Goal: Check status: Check status

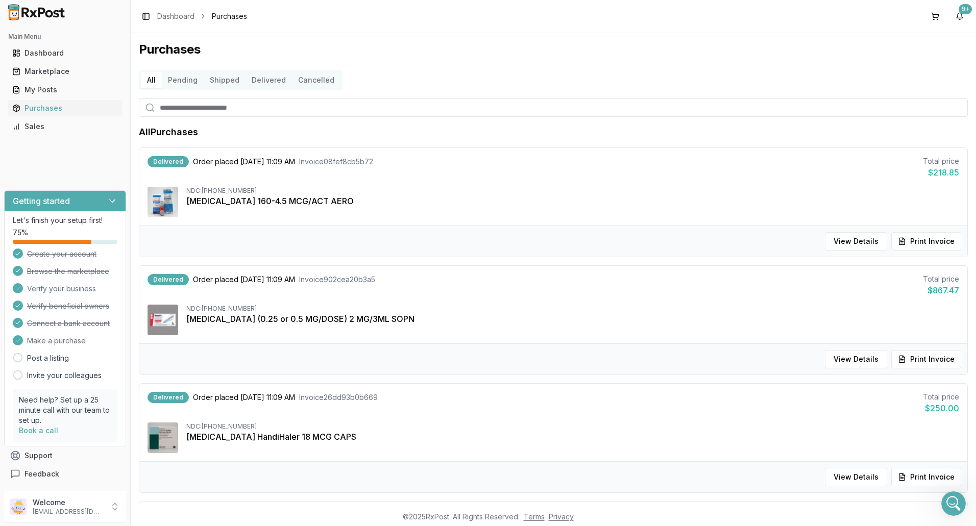
click at [184, 80] on button "Pending" at bounding box center [183, 80] width 42 height 16
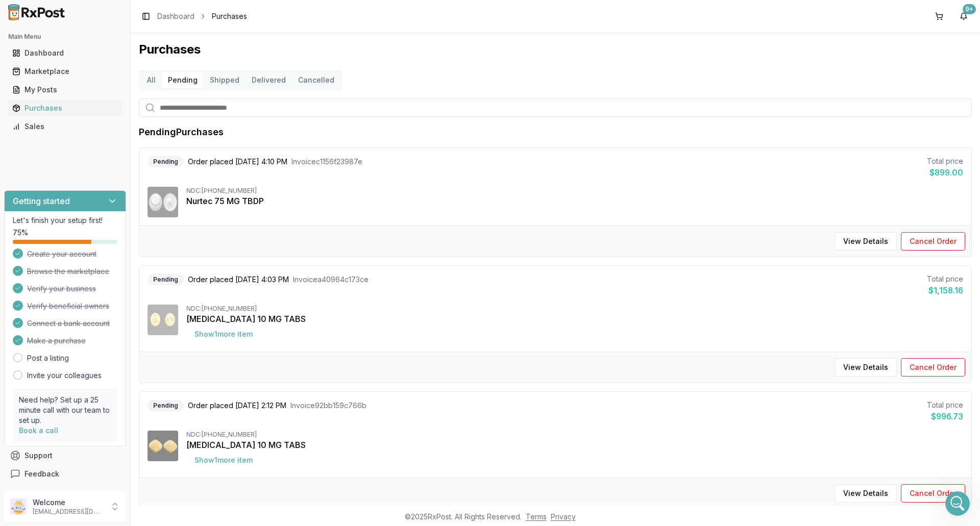
scroll to position [51, 0]
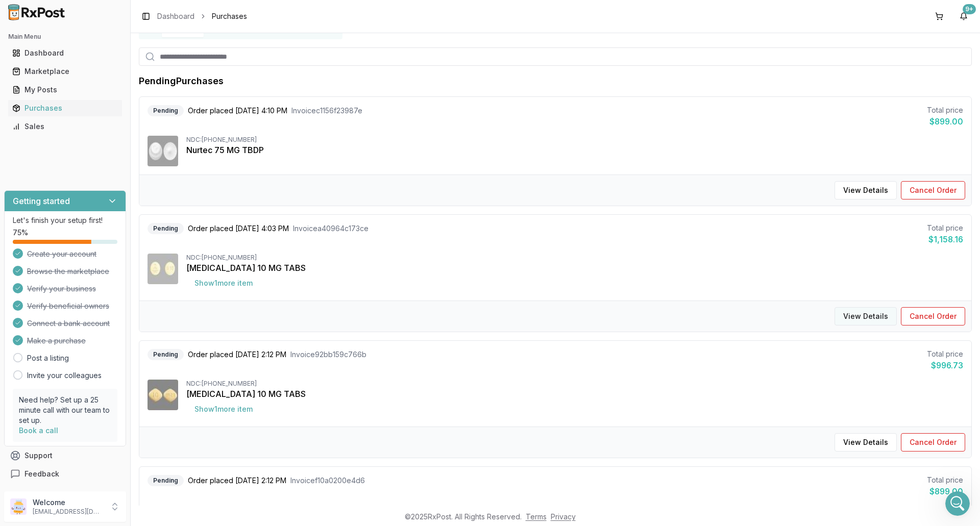
click at [854, 314] on button "View Details" at bounding box center [866, 316] width 62 height 18
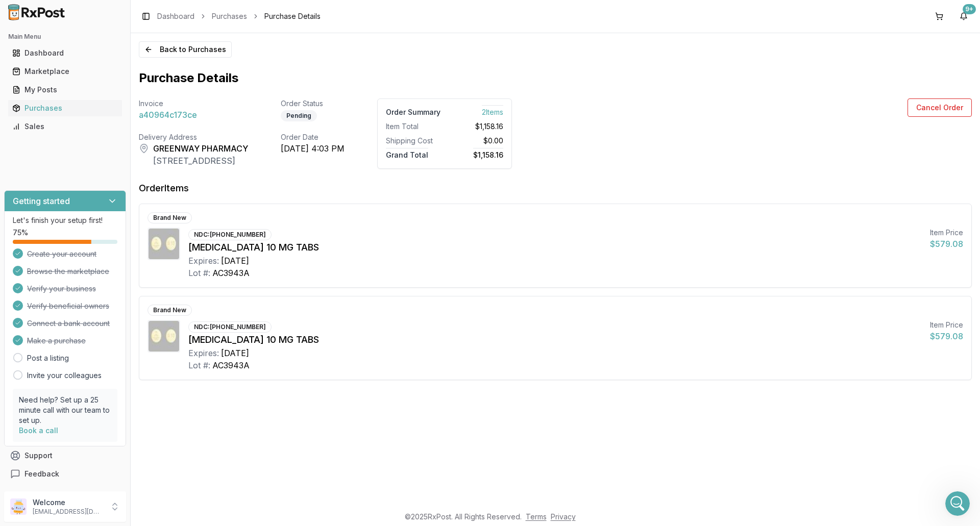
click at [295, 19] on span "Purchase Details" at bounding box center [292, 16] width 56 height 10
click at [200, 49] on button "Back to Purchases" at bounding box center [185, 49] width 93 height 16
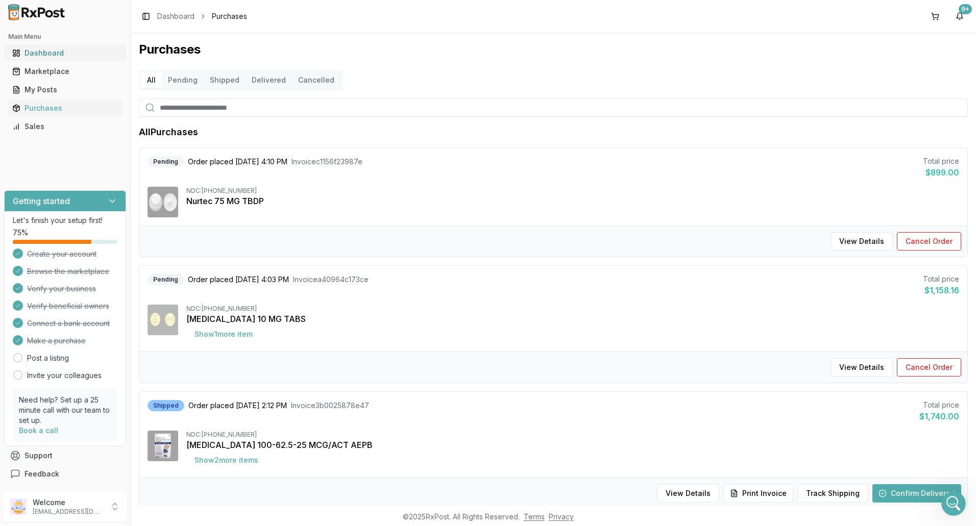
click at [43, 52] on div "Dashboard" at bounding box center [65, 53] width 106 height 10
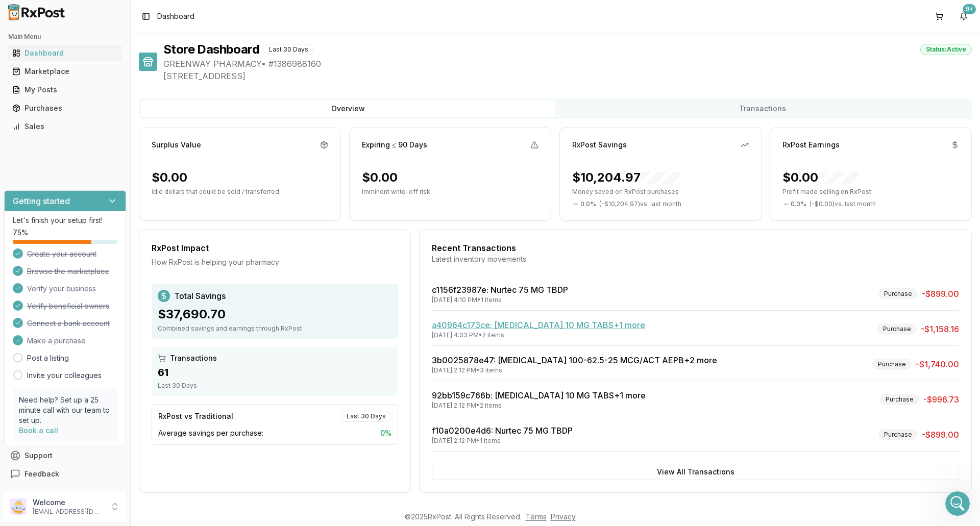
click at [485, 326] on link "a40964c173ce : [MEDICAL_DATA] 10 MG TABS +1 more" at bounding box center [538, 325] width 213 height 10
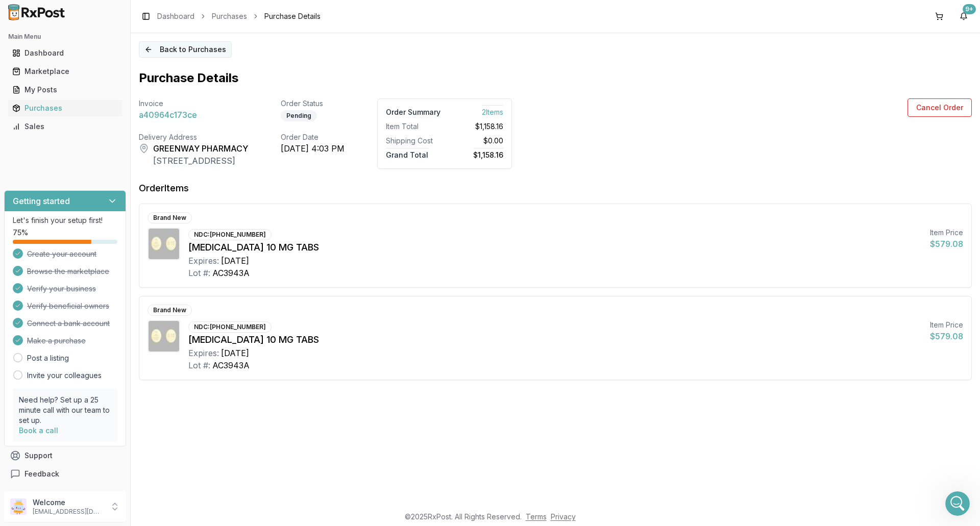
click at [173, 52] on button "Back to Purchases" at bounding box center [185, 49] width 93 height 16
